Goal: Use online tool/utility: Utilize a website feature to perform a specific function

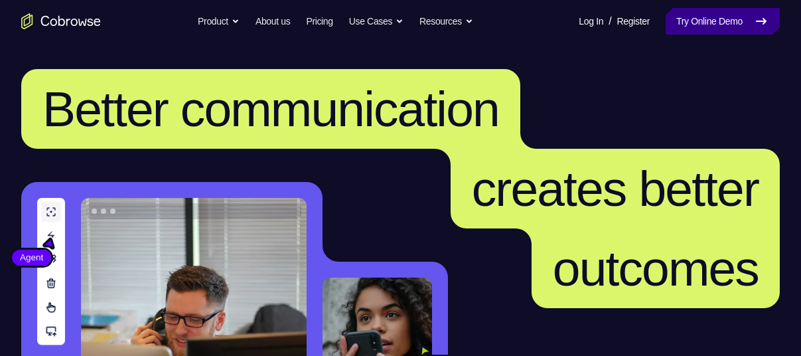
click at [694, 11] on link "Try Online Demo" at bounding box center [723, 21] width 114 height 27
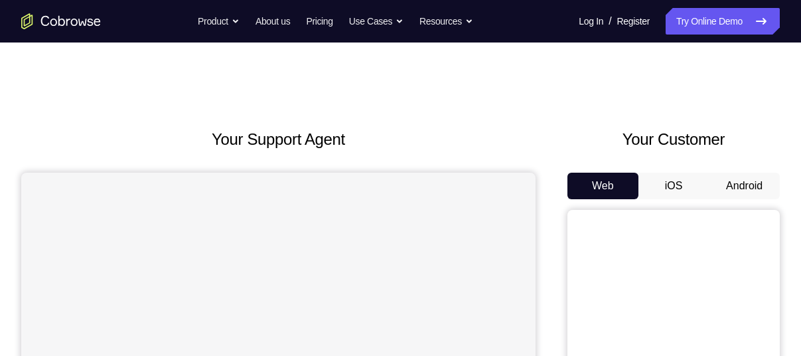
click at [740, 175] on button "Android" at bounding box center [744, 186] width 71 height 27
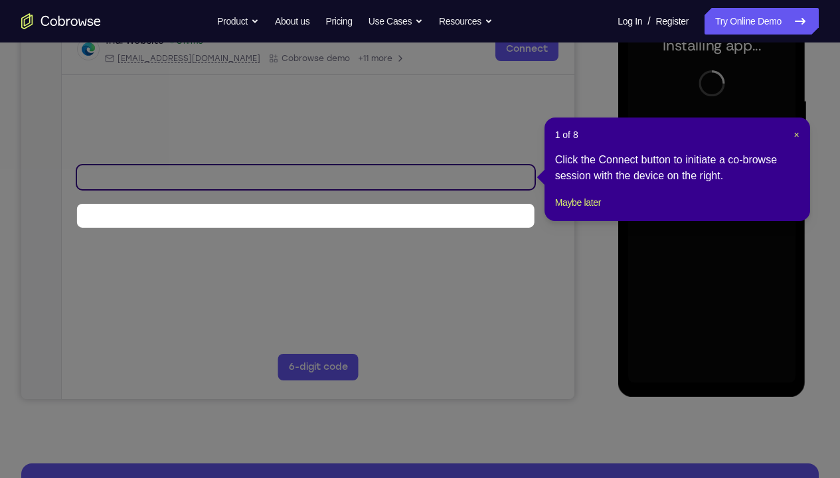
scroll to position [179, 0]
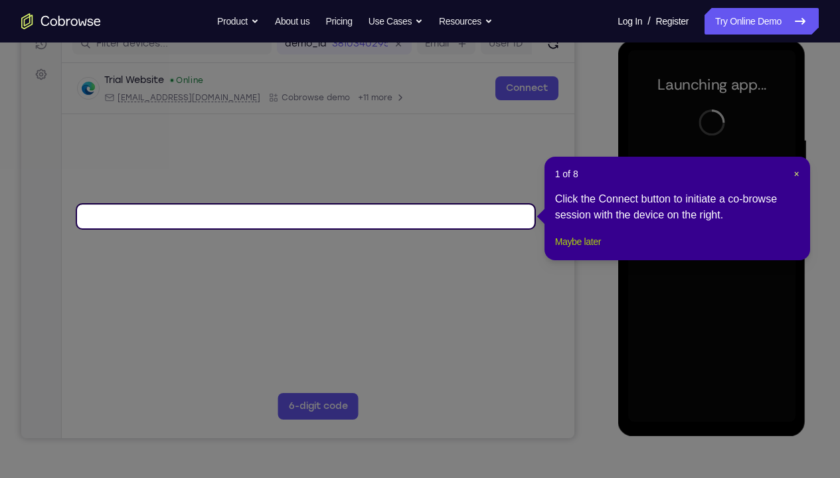
click at [590, 250] on button "Maybe later" at bounding box center [578, 242] width 46 height 16
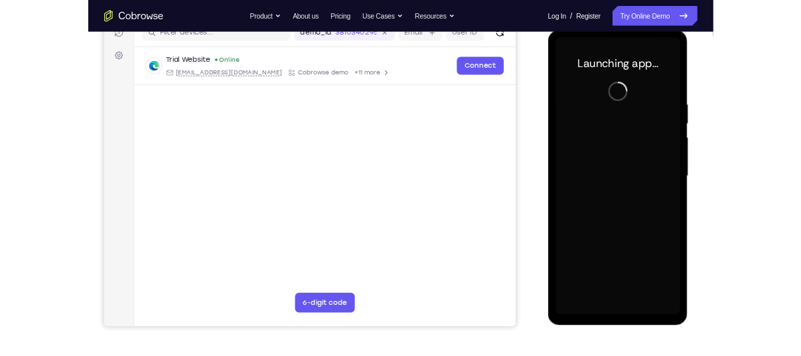
scroll to position [168, 0]
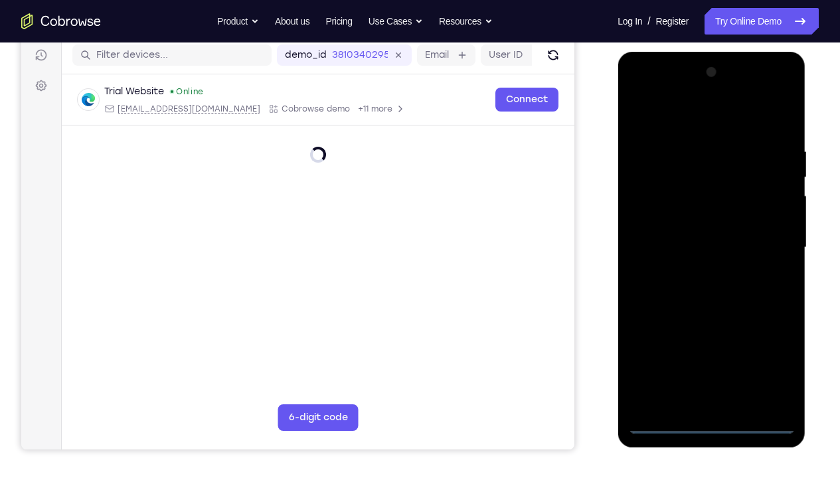
click at [712, 355] on div at bounding box center [710, 248] width 167 height 372
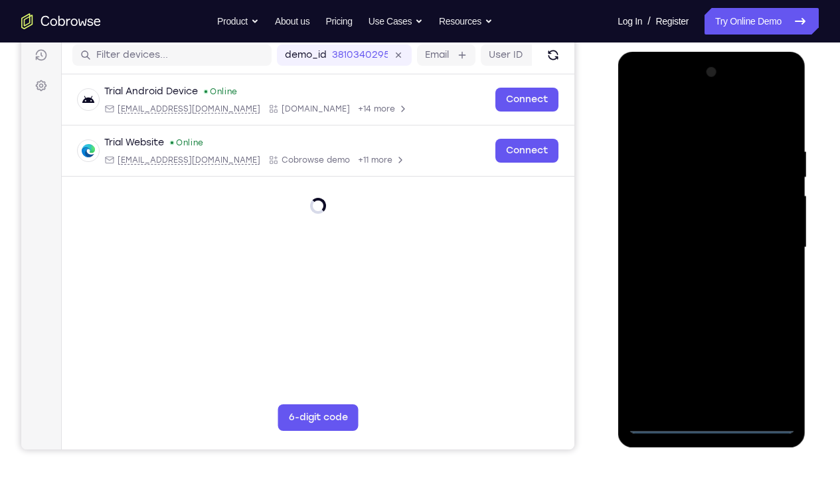
click at [767, 355] on div at bounding box center [710, 248] width 167 height 372
click at [675, 126] on div at bounding box center [710, 248] width 167 height 372
click at [675, 176] on div at bounding box center [710, 248] width 167 height 372
click at [696, 334] on div at bounding box center [710, 248] width 167 height 372
click at [714, 217] on div at bounding box center [710, 248] width 167 height 372
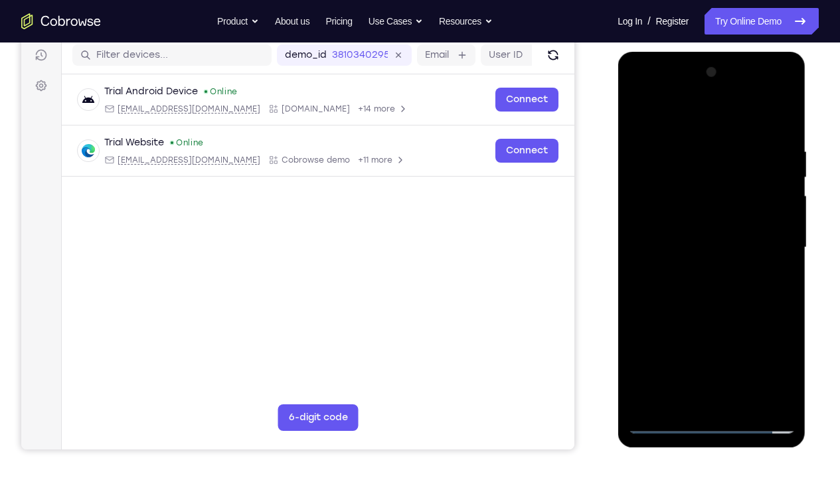
drag, startPoint x: 691, startPoint y: 234, endPoint x: 679, endPoint y: 169, distance: 65.5
click at [679, 169] on div at bounding box center [710, 248] width 167 height 372
click at [686, 225] on div at bounding box center [710, 248] width 167 height 372
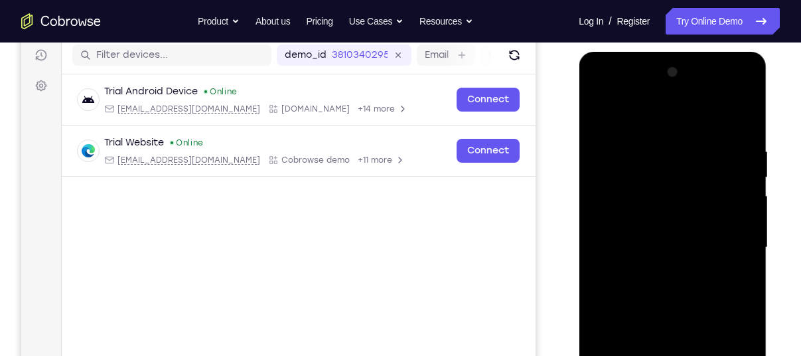
scroll to position [269, 0]
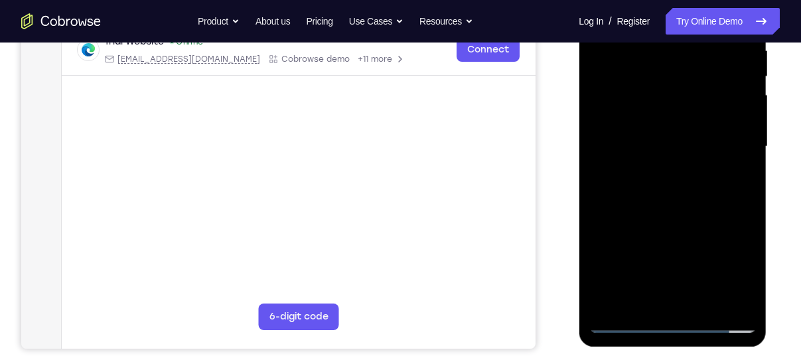
drag, startPoint x: 654, startPoint y: 220, endPoint x: 647, endPoint y: 153, distance: 68.0
click at [647, 153] on div at bounding box center [672, 147] width 167 height 372
click at [740, 97] on div at bounding box center [672, 147] width 167 height 372
click at [742, 299] on div at bounding box center [672, 147] width 167 height 372
click at [692, 297] on div at bounding box center [672, 147] width 167 height 372
